Goal: Information Seeking & Learning: Learn about a topic

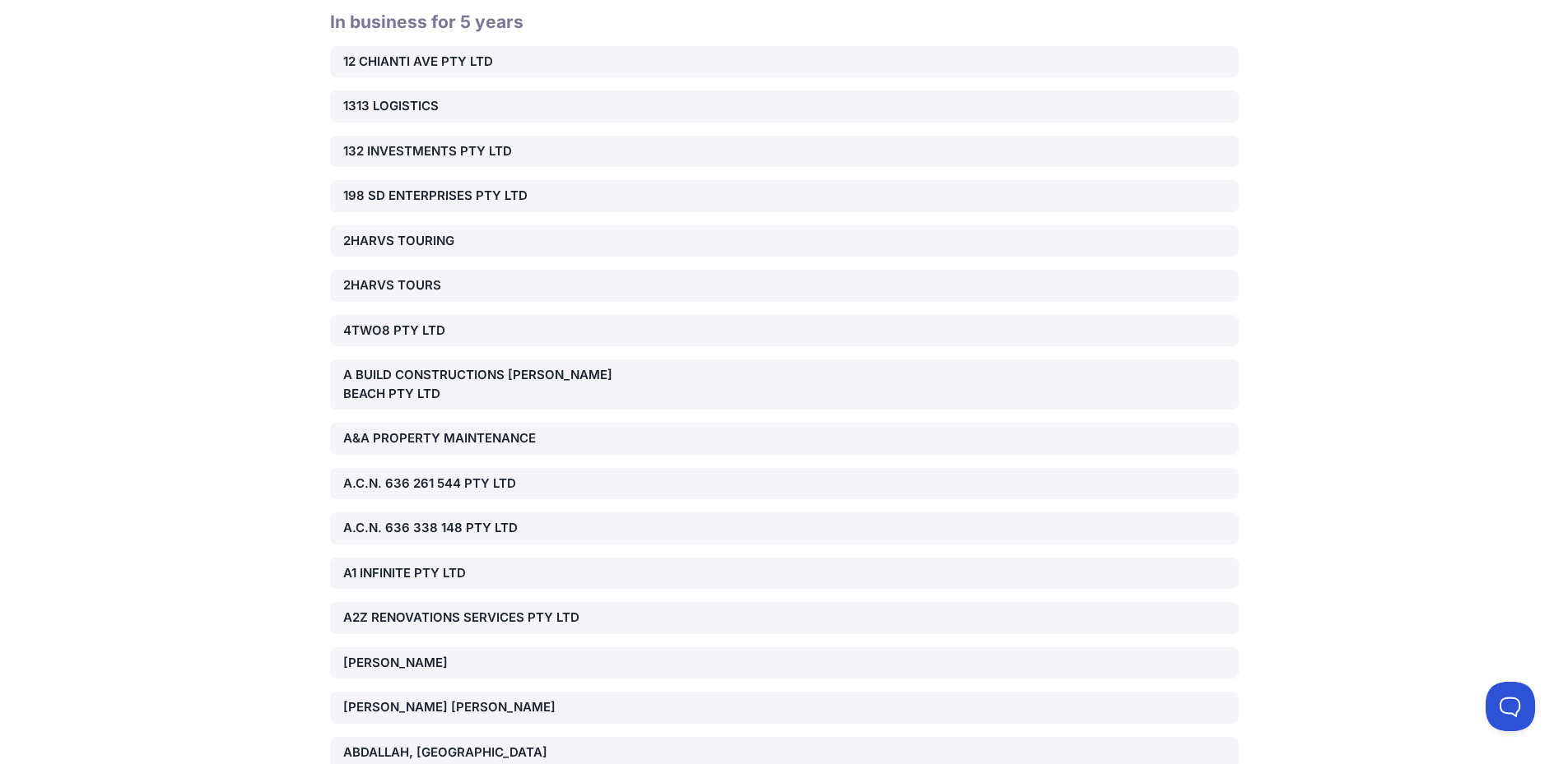
scroll to position [24546, 0]
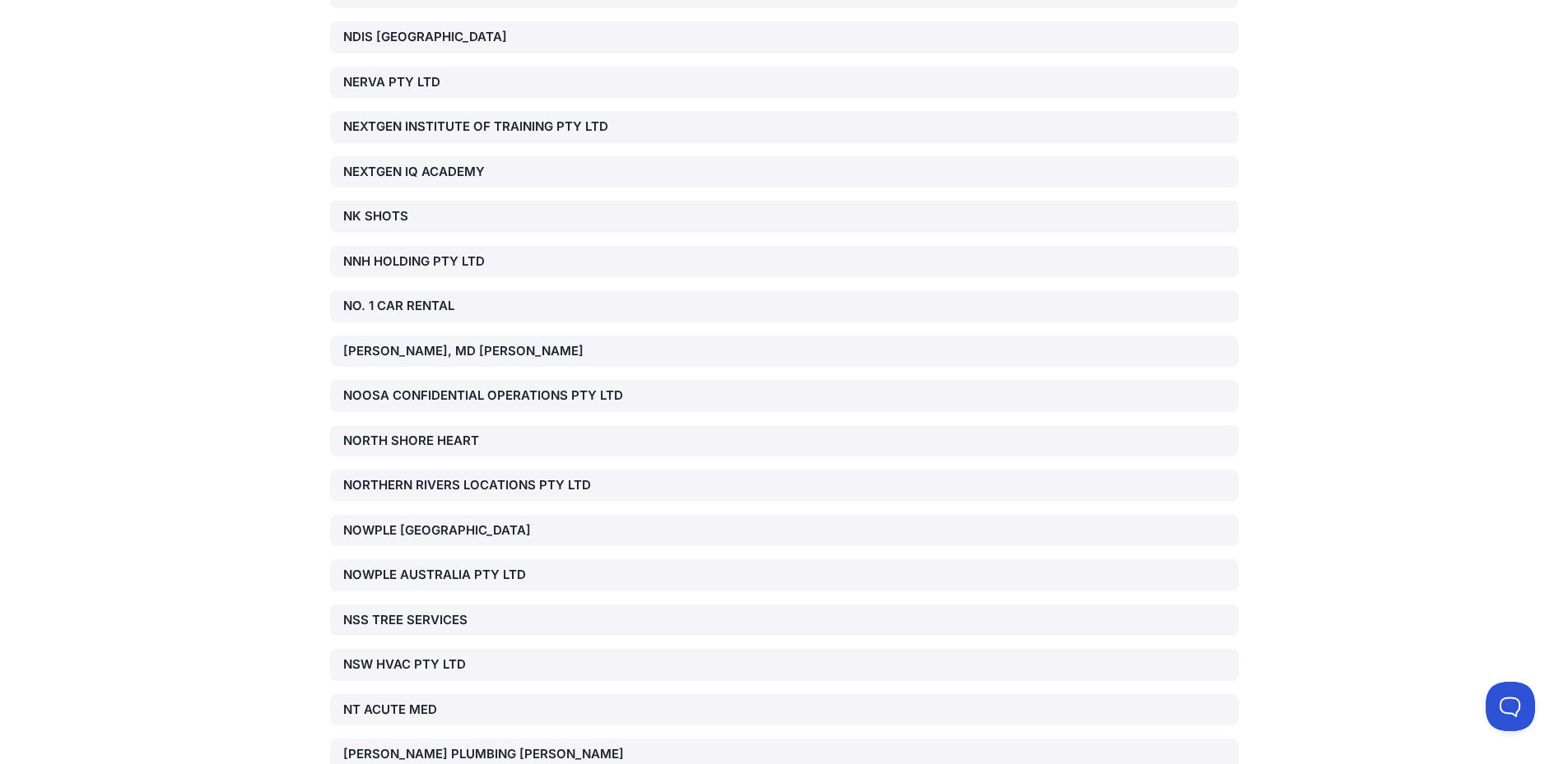
click at [390, 566] on div "NOWPLE AUSTRALIA PTY LTD" at bounding box center [488, 575] width 290 height 19
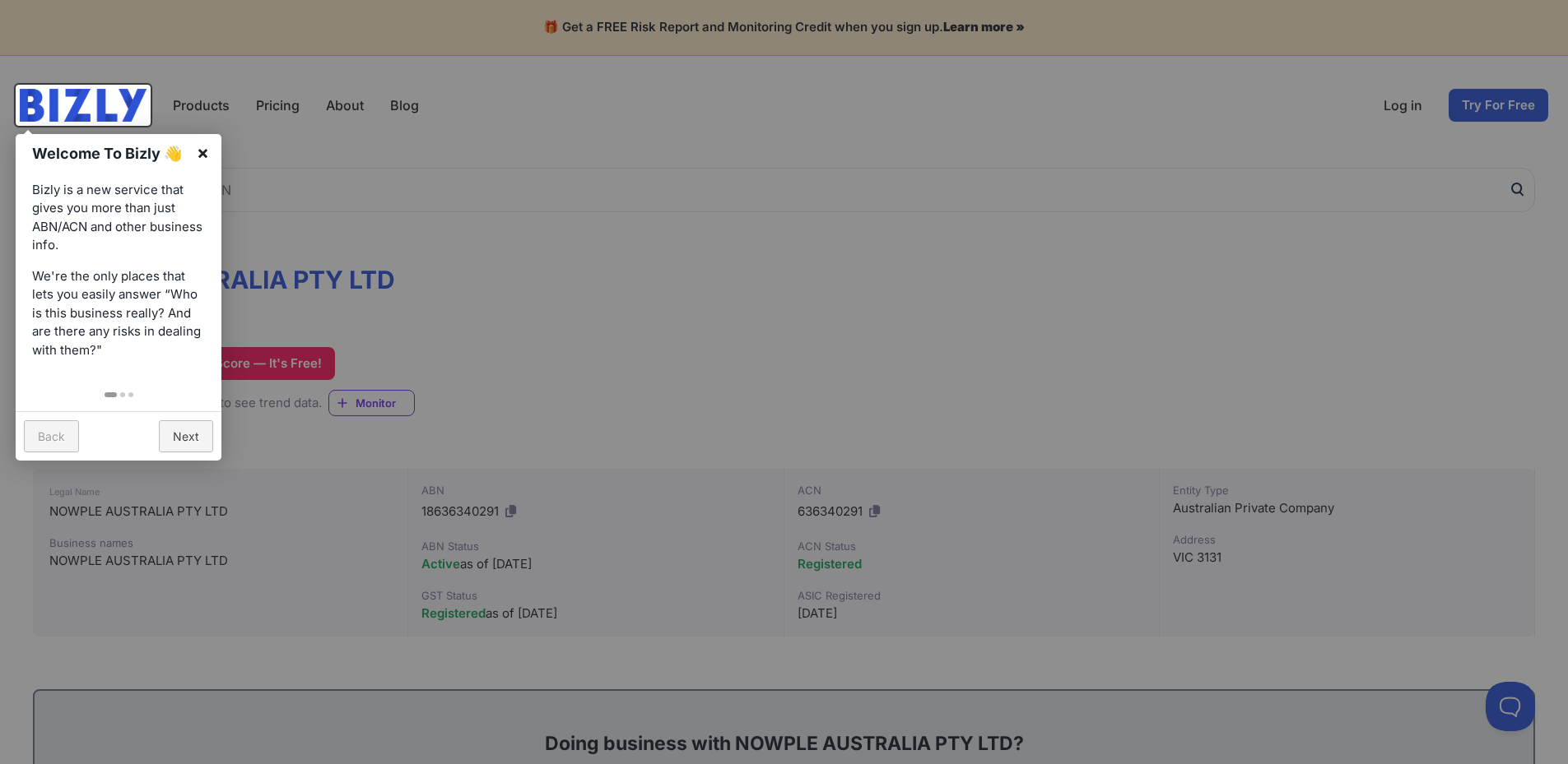
click at [207, 148] on link "×" at bounding box center [203, 153] width 37 height 37
